Goal: Navigation & Orientation: Find specific page/section

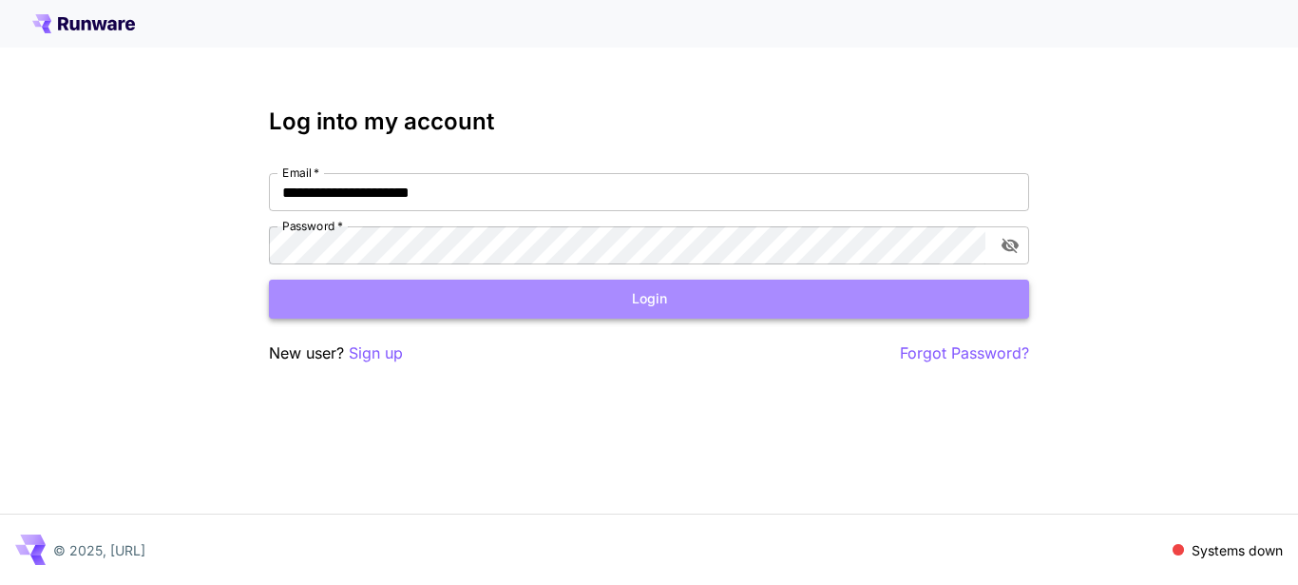
click at [741, 299] on button "Login" at bounding box center [649, 298] width 760 height 39
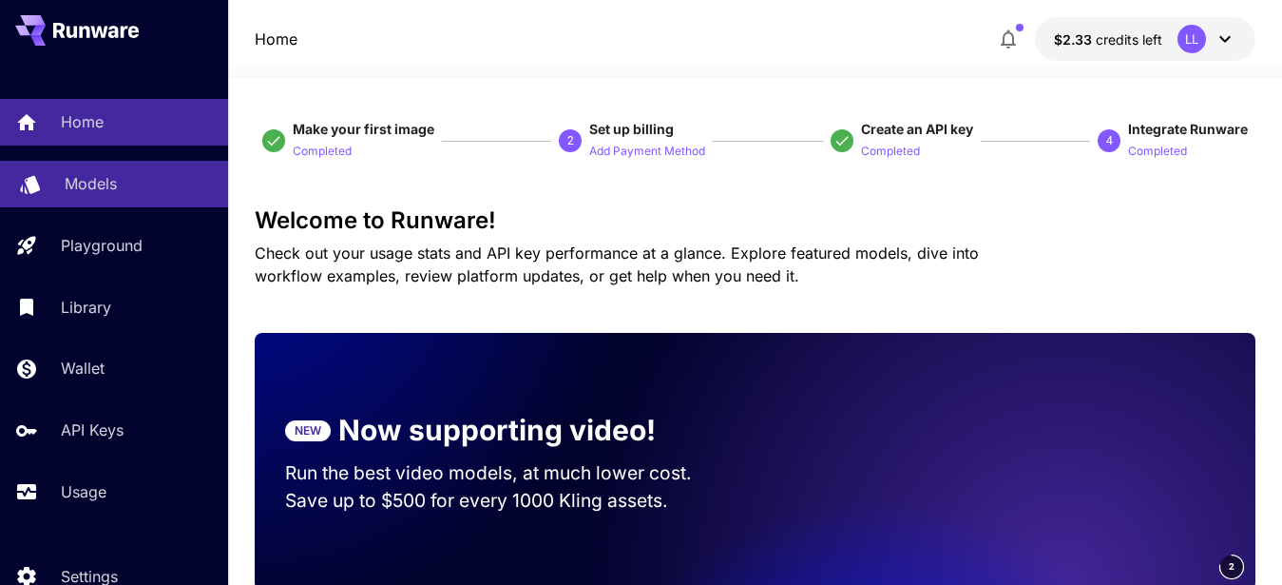
click at [100, 189] on p "Models" at bounding box center [91, 183] width 52 height 23
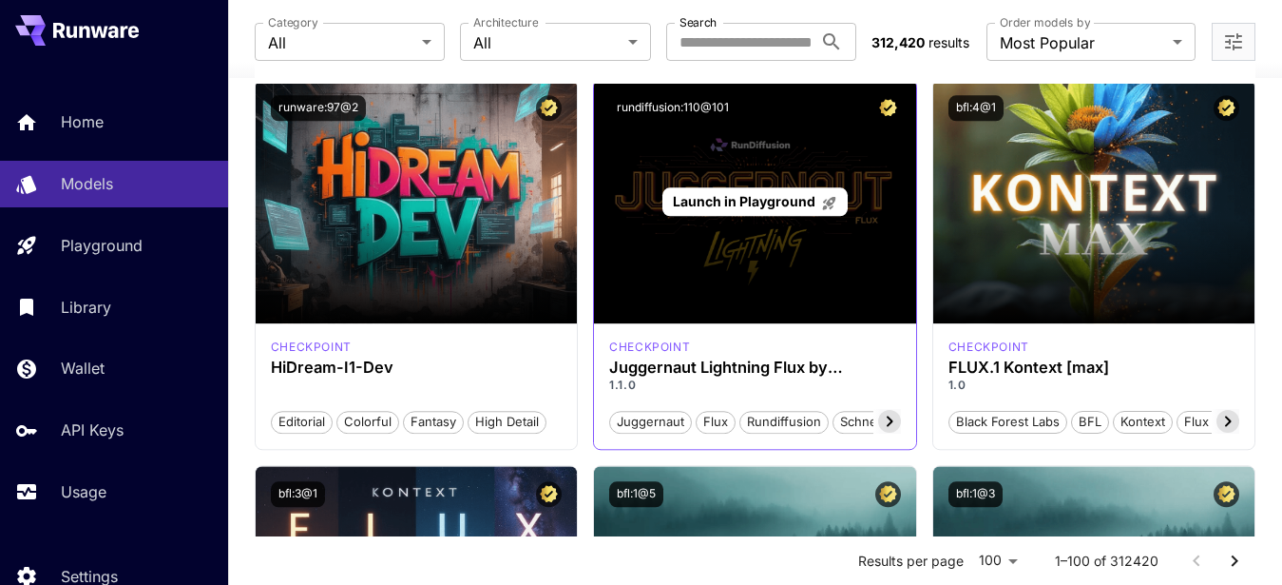
scroll to position [582, 0]
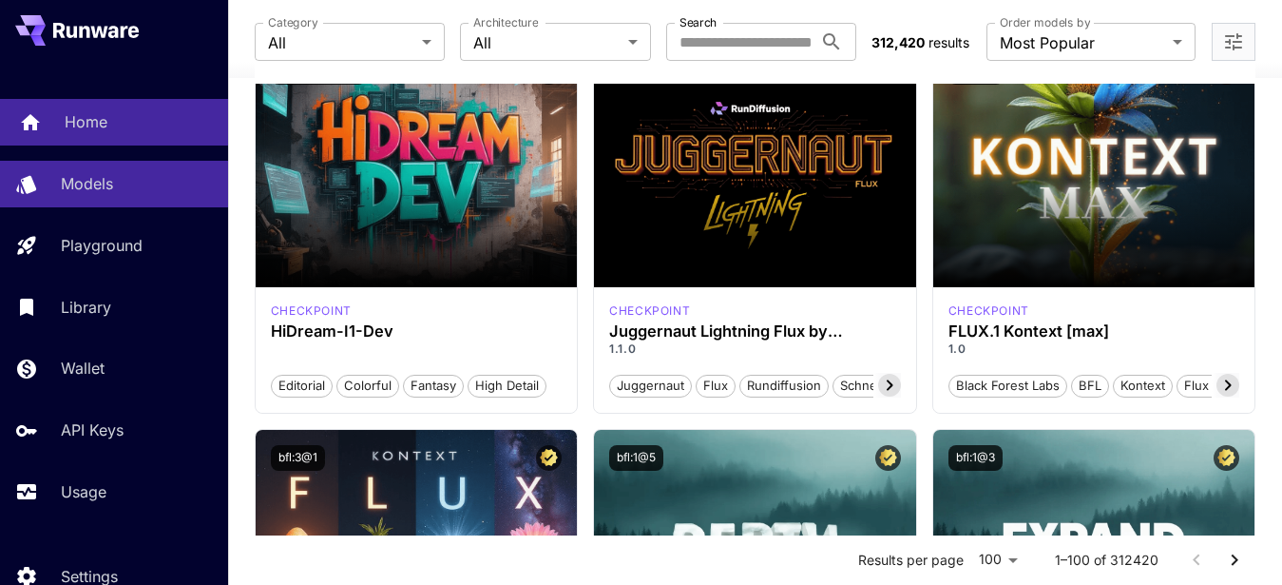
click at [106, 144] on link "Home" at bounding box center [114, 122] width 228 height 47
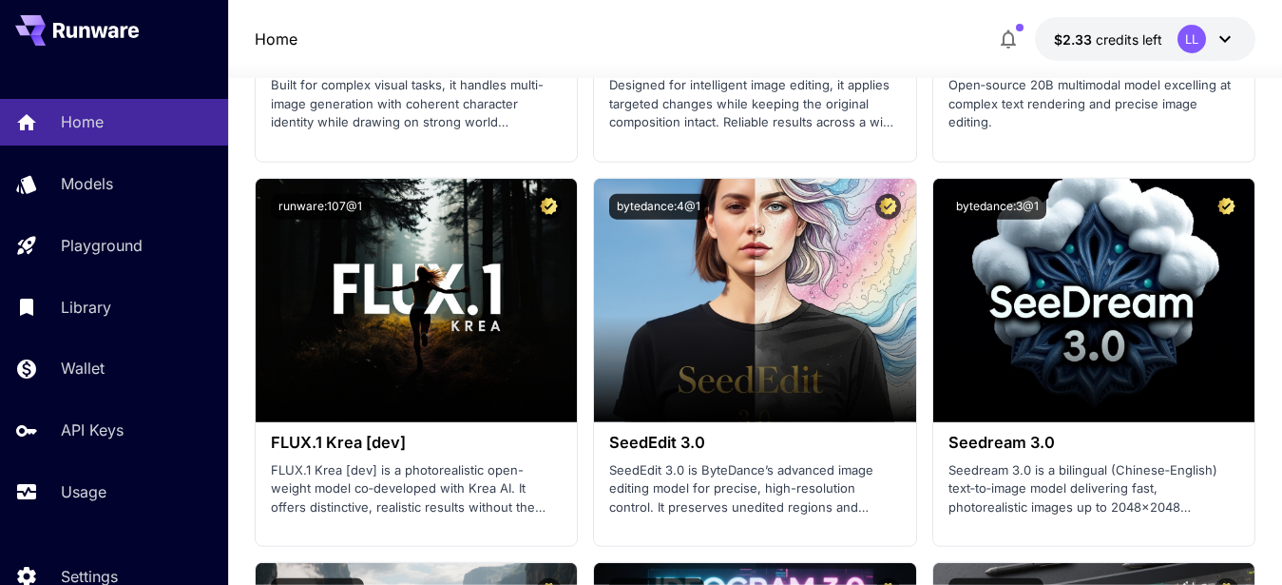
scroll to position [3490, 0]
